Goal: Task Accomplishment & Management: Manage account settings

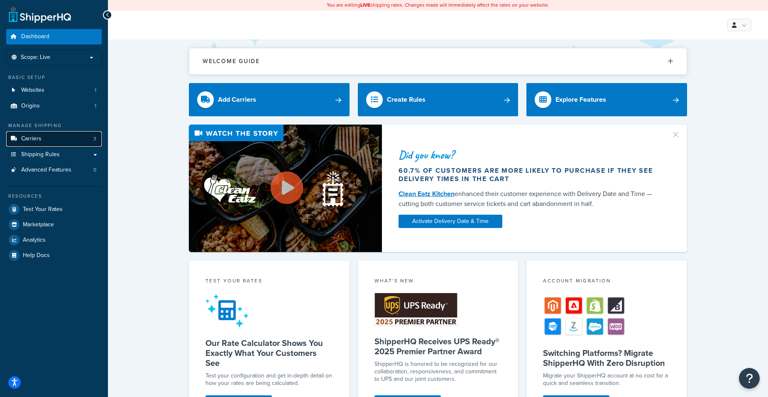
click at [71, 138] on link "Carriers 3" at bounding box center [53, 138] width 95 height 15
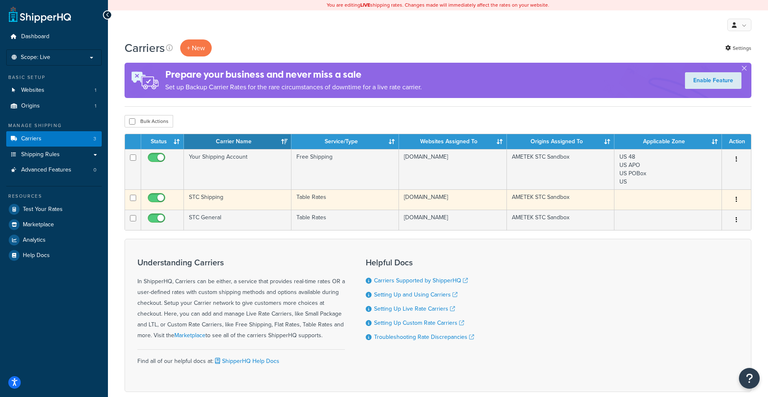
click at [322, 202] on td "Table Rates" at bounding box center [344, 199] width 107 height 20
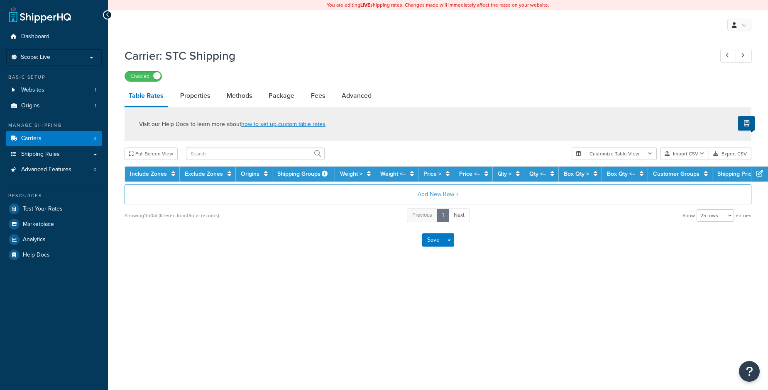
select select "25"
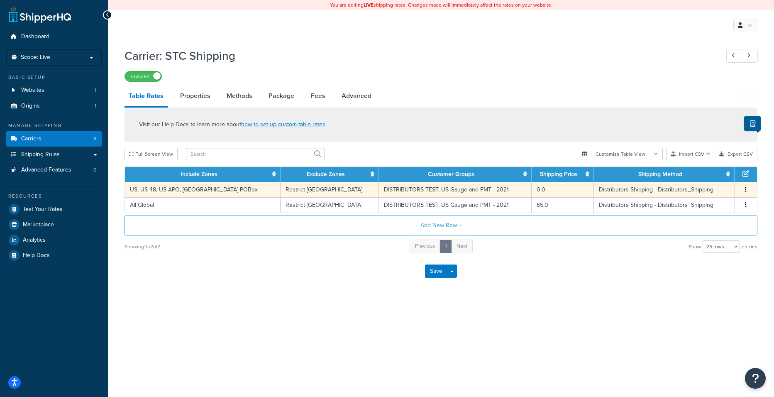
click at [379, 190] on td "DISTRIBUTORS TEST, US Gauge and PMT - 2021" at bounding box center [455, 189] width 153 height 15
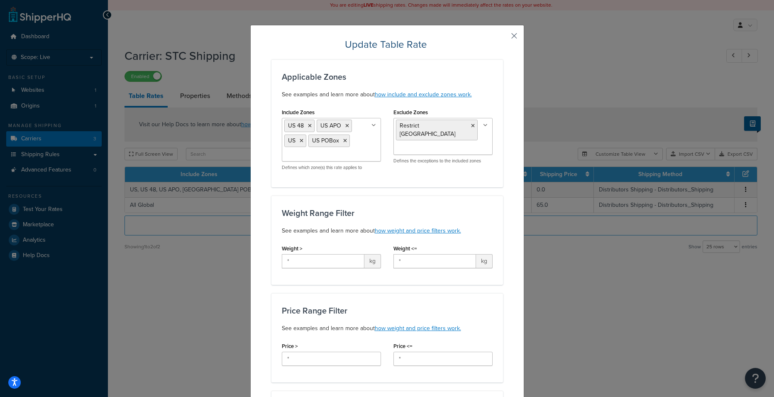
click at [503, 38] on button "button" at bounding box center [502, 39] width 2 height 2
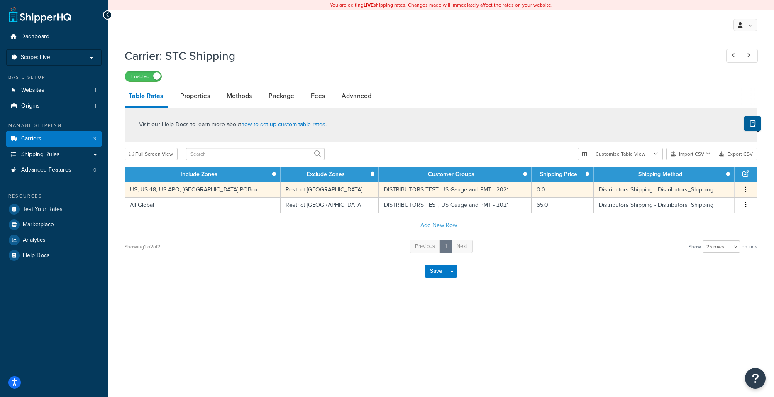
click at [403, 189] on td "DISTRIBUTORS TEST, US Gauge and PMT - 2021" at bounding box center [455, 189] width 153 height 15
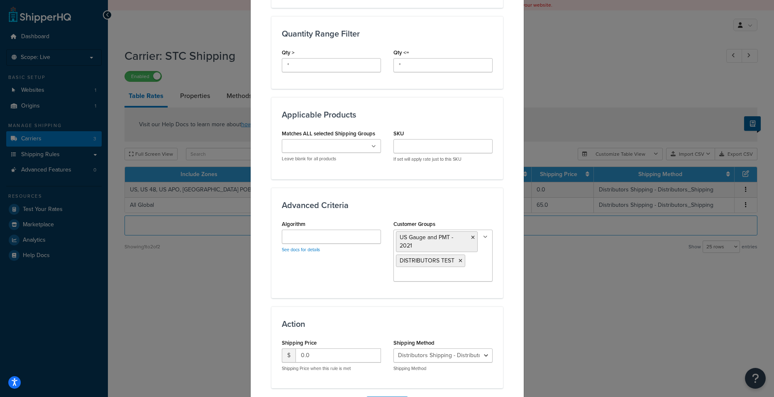
scroll to position [418, 0]
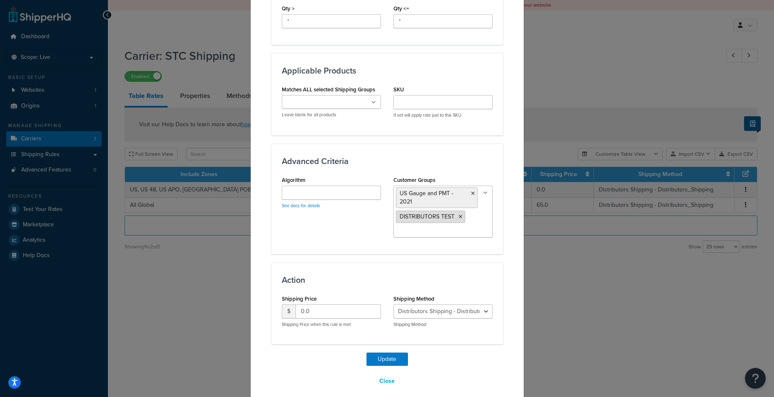
click at [458, 214] on icon at bounding box center [460, 216] width 4 height 5
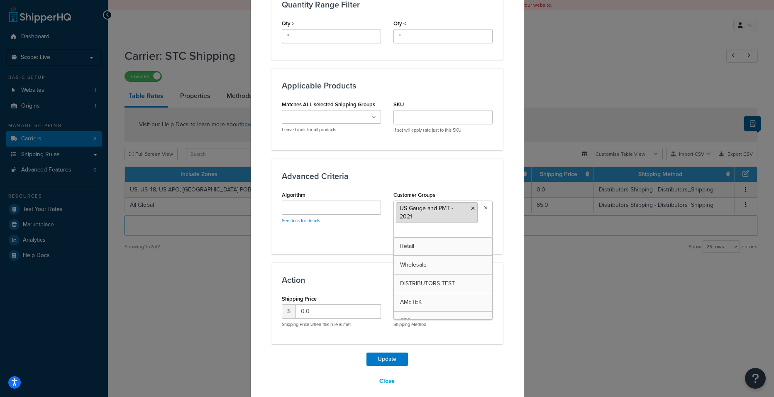
click at [472, 207] on li "US Gauge and PMT - 2021" at bounding box center [437, 212] width 82 height 21
click at [471, 210] on icon at bounding box center [473, 208] width 4 height 5
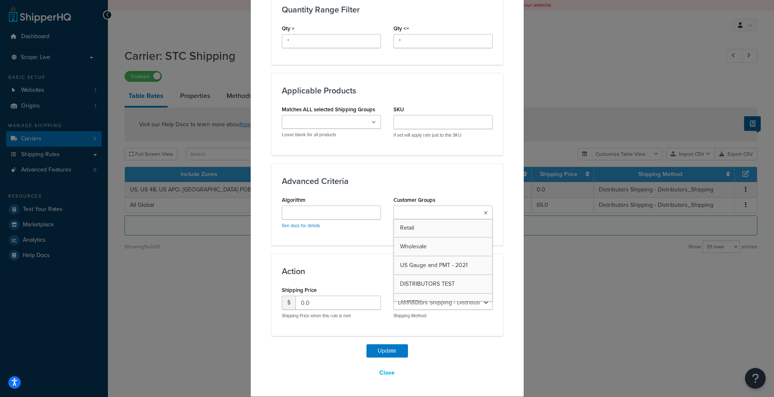
scroll to position [398, 0]
click at [468, 183] on h3 "Advanced Criteria" at bounding box center [387, 180] width 211 height 9
click at [388, 351] on button "Update" at bounding box center [386, 350] width 41 height 13
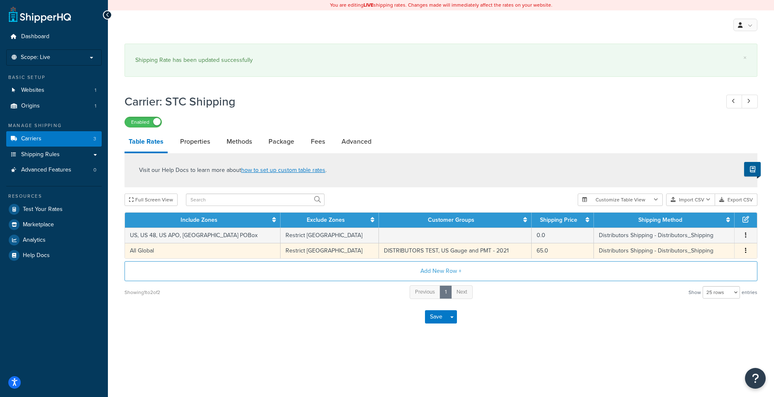
click at [423, 250] on td "DISTRIBUTORS TEST, US Gauge and PMT - 2021" at bounding box center [455, 250] width 153 height 15
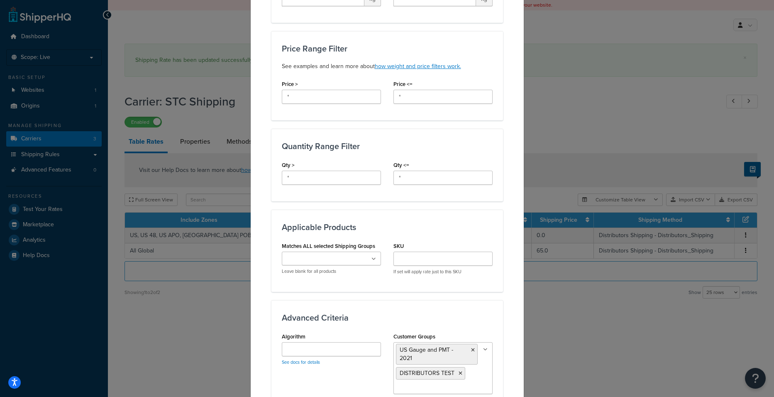
scroll to position [332, 0]
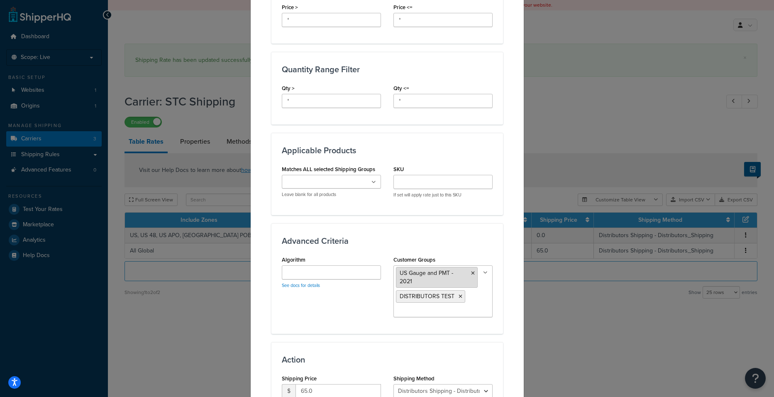
click at [471, 271] on icon at bounding box center [473, 273] width 4 height 5
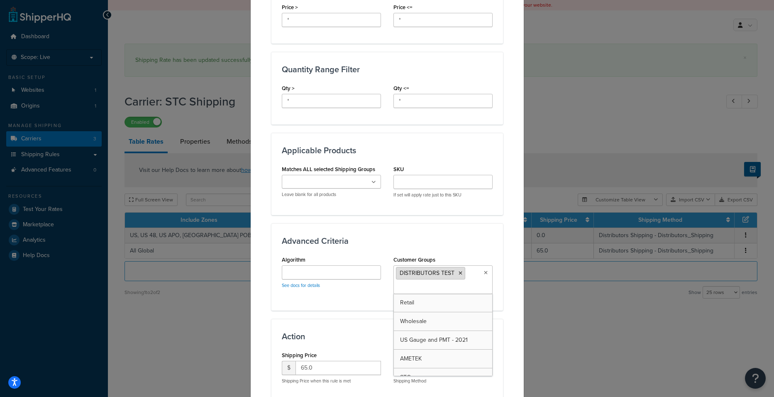
click at [458, 271] on icon at bounding box center [460, 273] width 4 height 5
click at [457, 236] on h3 "Advanced Criteria" at bounding box center [387, 240] width 211 height 9
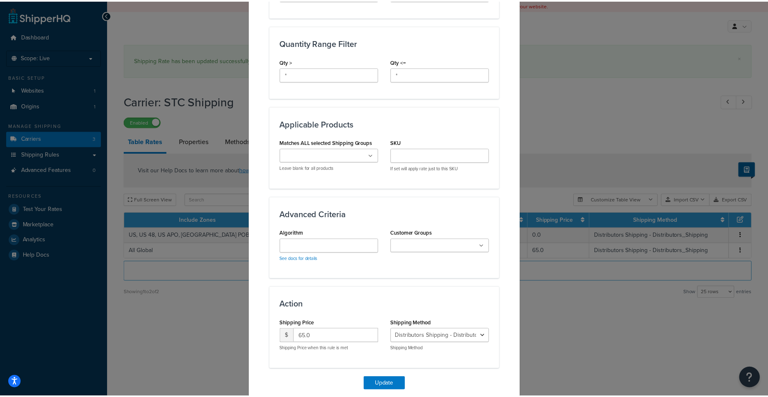
scroll to position [383, 0]
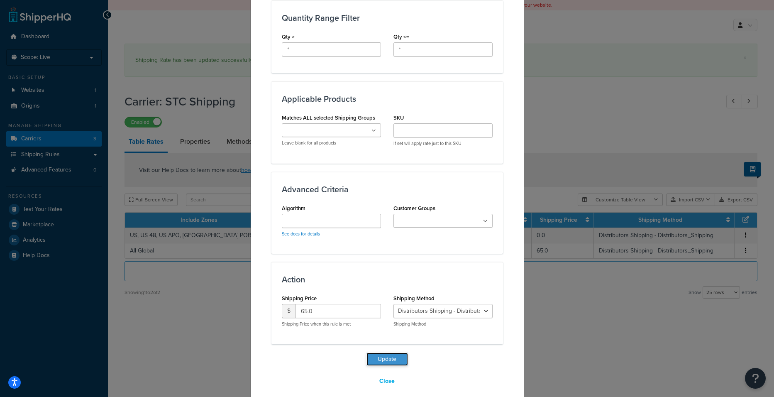
click at [384, 352] on button "Update" at bounding box center [386, 358] width 41 height 13
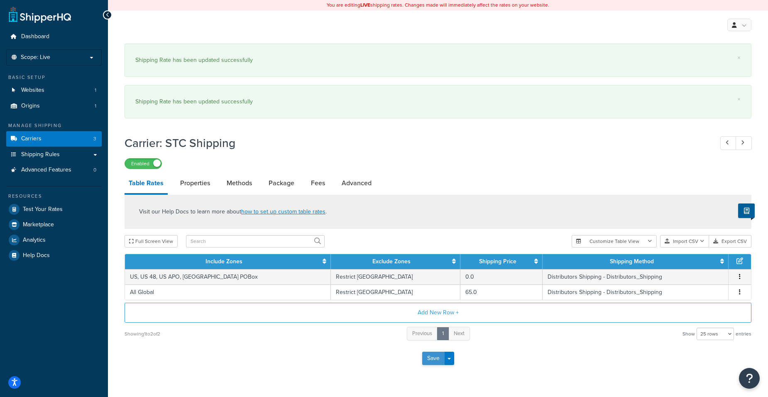
click at [429, 353] on button "Save" at bounding box center [433, 357] width 22 height 13
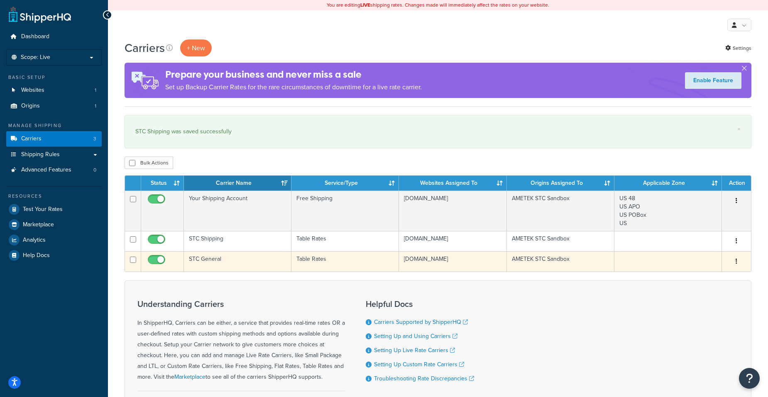
click at [309, 258] on td "Table Rates" at bounding box center [344, 261] width 107 height 20
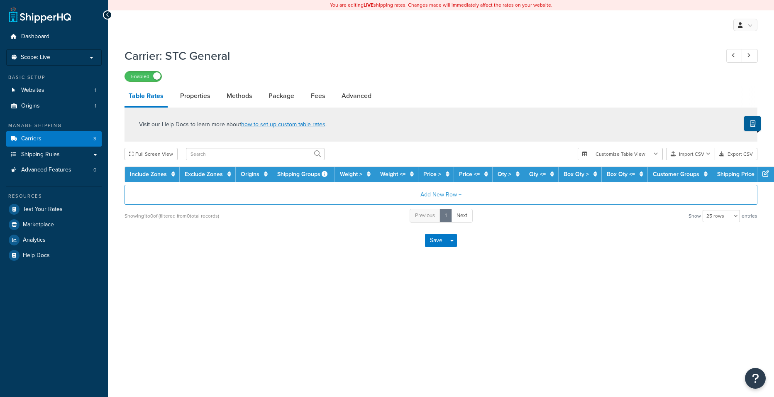
select select "25"
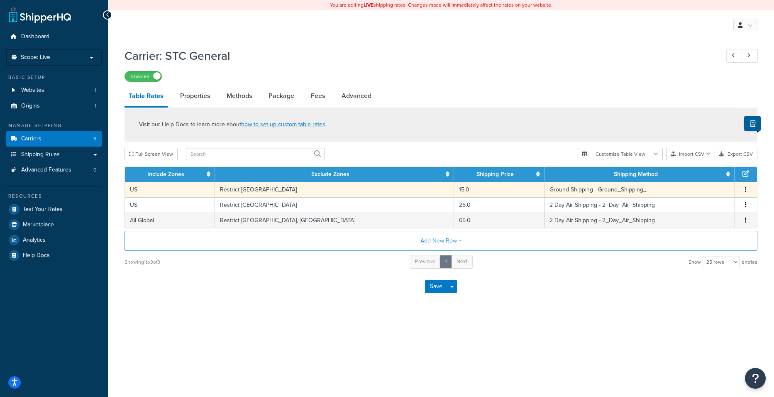
click at [272, 188] on td "Restrict [GEOGRAPHIC_DATA]" at bounding box center [334, 189] width 239 height 15
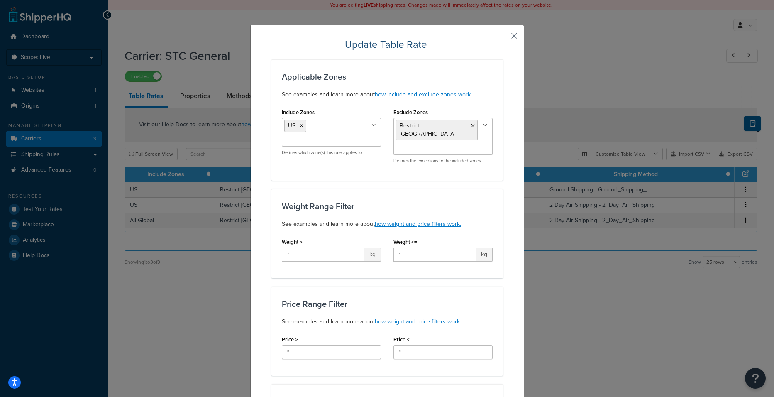
click at [503, 38] on button "button" at bounding box center [502, 39] width 2 height 2
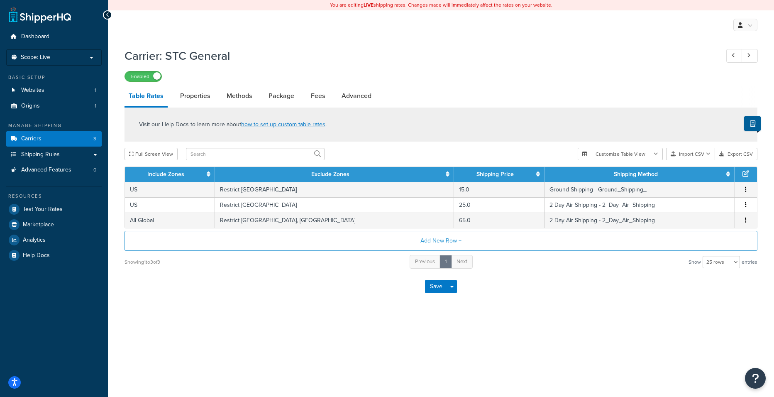
click at [636, 322] on div "Carrier: STC General Enabled Table Rates Properties Methods Package Fees Advanc…" at bounding box center [441, 184] width 666 height 280
